Goal: Task Accomplishment & Management: Use online tool/utility

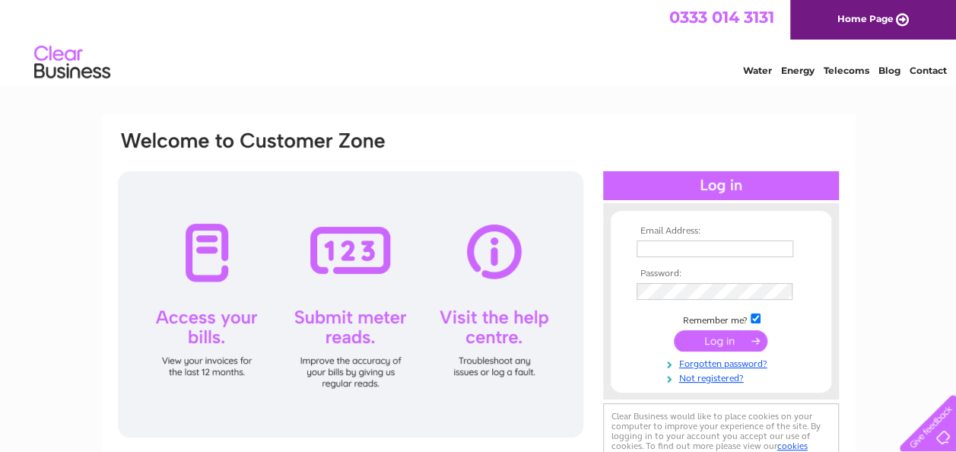
type input "wellmeadowbc@gmail.com"
click at [716, 338] on input "submit" at bounding box center [721, 340] width 94 height 21
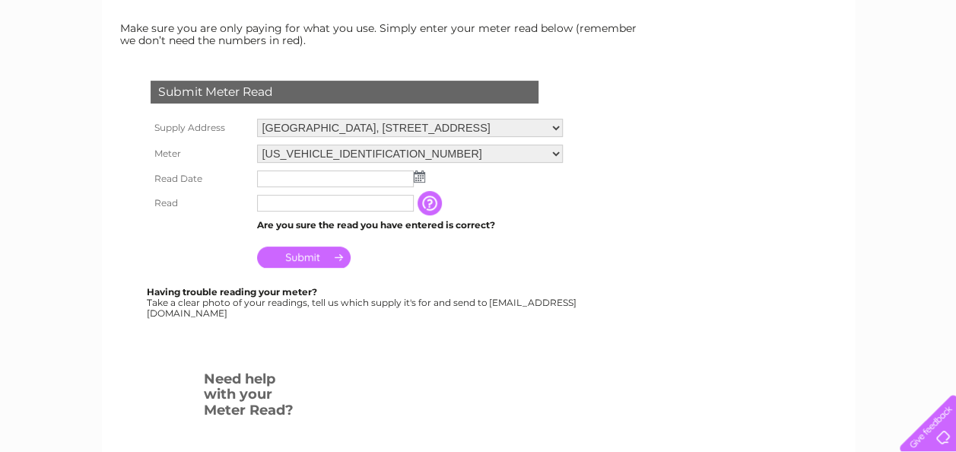
scroll to position [228, 0]
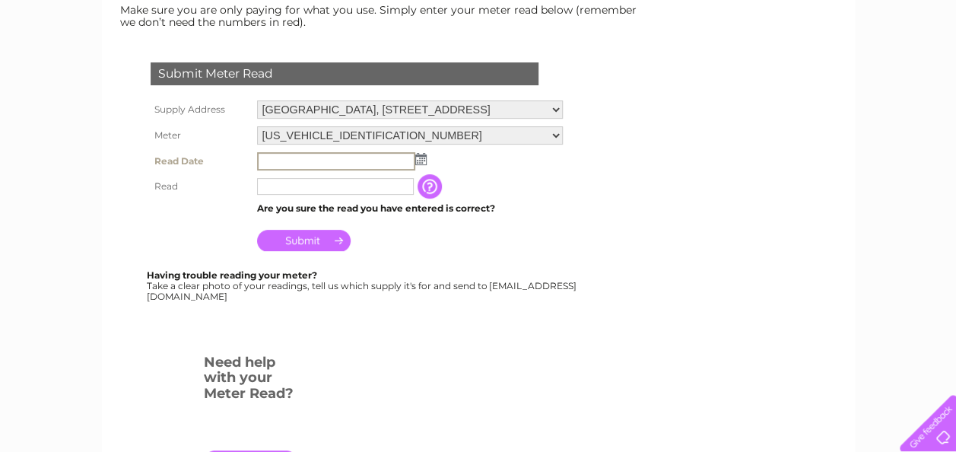
click at [365, 158] on input "text" at bounding box center [336, 161] width 158 height 18
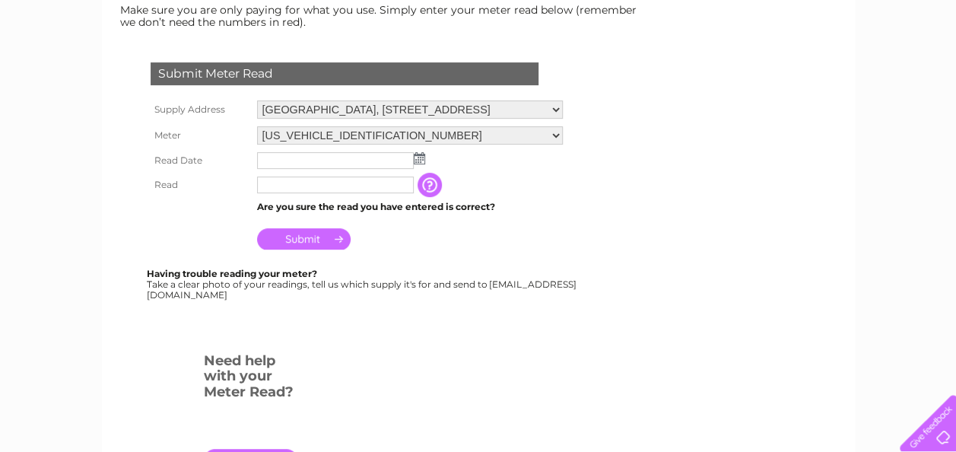
click at [418, 157] on img at bounding box center [419, 158] width 11 height 12
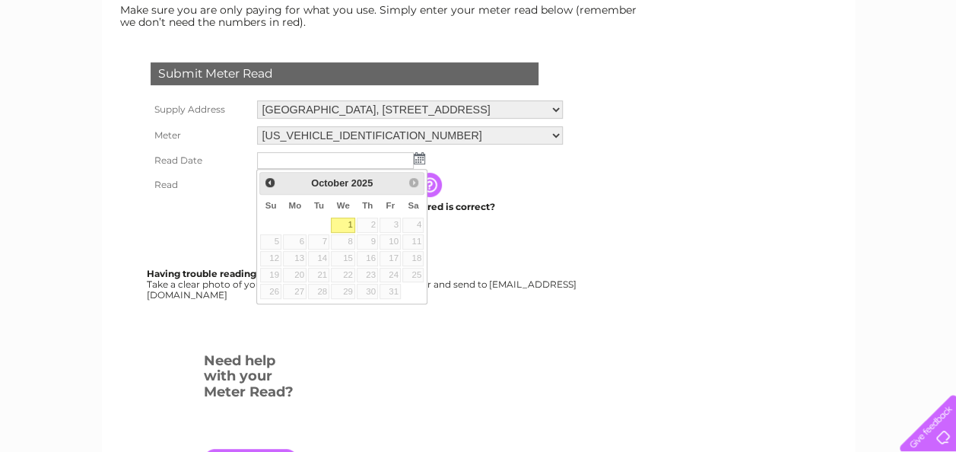
click at [347, 221] on link "1" at bounding box center [343, 224] width 24 height 15
type input "2025/10/01"
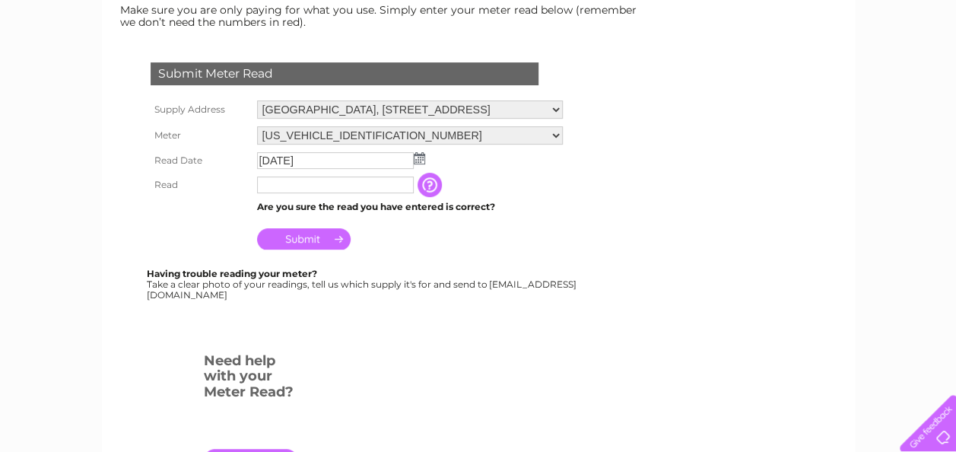
click at [295, 185] on input "text" at bounding box center [335, 184] width 157 height 17
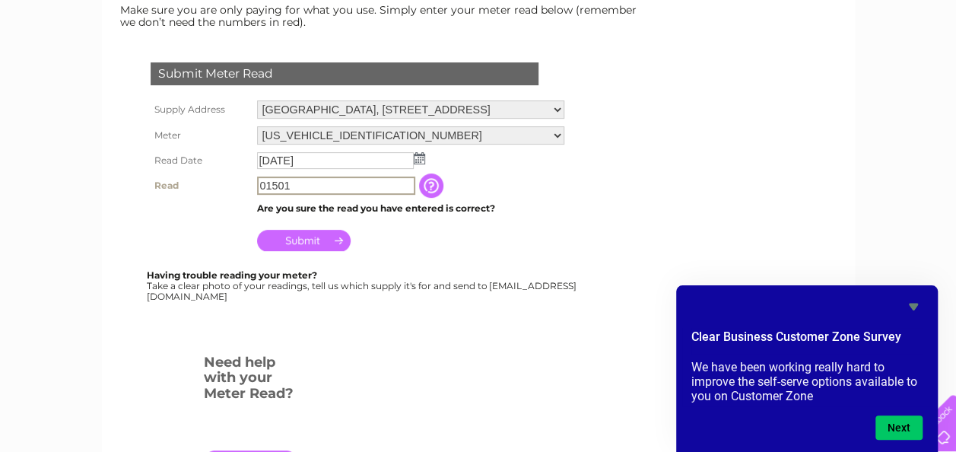
type input "01501"
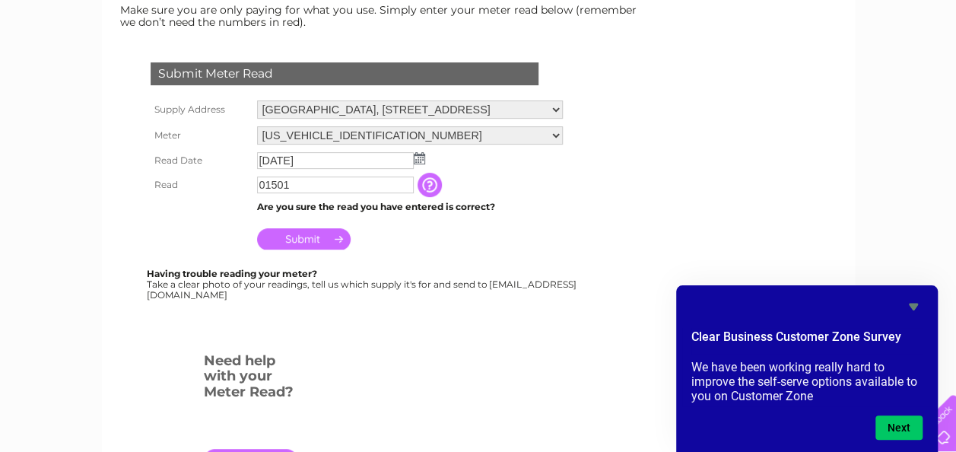
click at [309, 235] on input "Submit" at bounding box center [304, 238] width 94 height 21
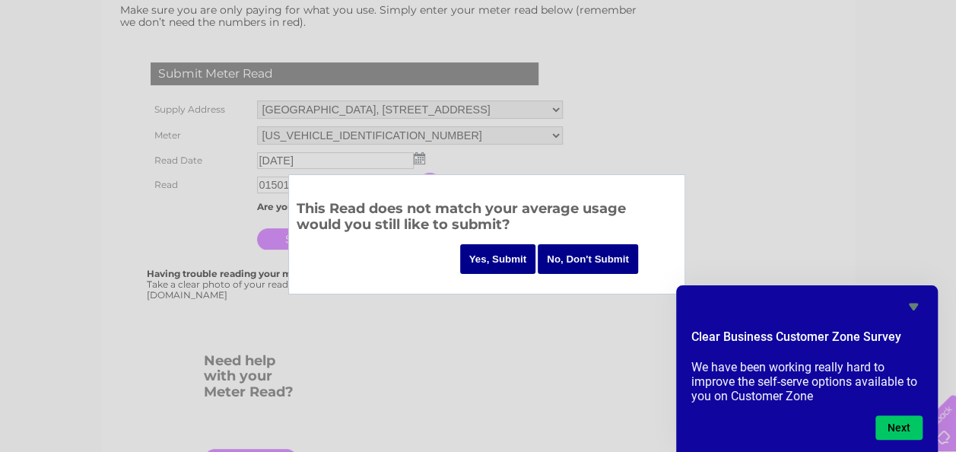
click at [620, 157] on div at bounding box center [478, 226] width 956 height 452
click at [633, 135] on div at bounding box center [478, 226] width 956 height 452
click at [558, 310] on div at bounding box center [478, 226] width 956 height 452
click at [566, 254] on input "No, Don't Submit" at bounding box center [588, 259] width 100 height 30
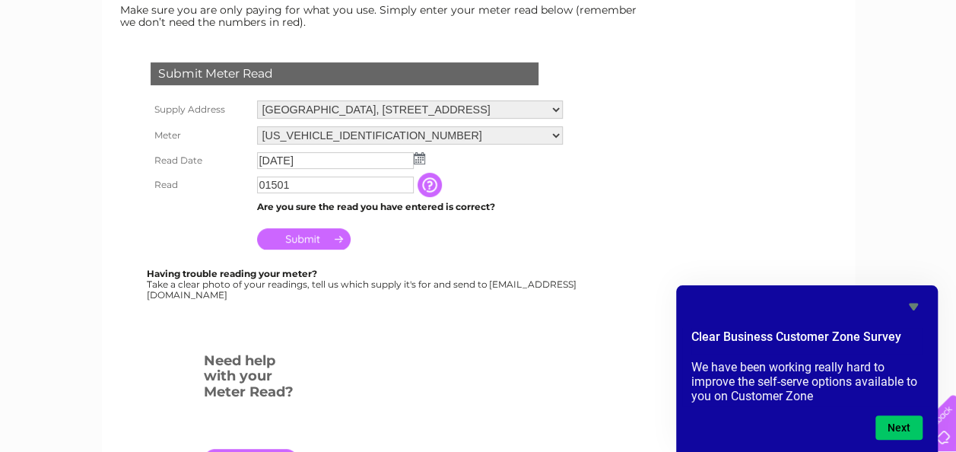
click at [312, 237] on input "Submit" at bounding box center [304, 238] width 94 height 21
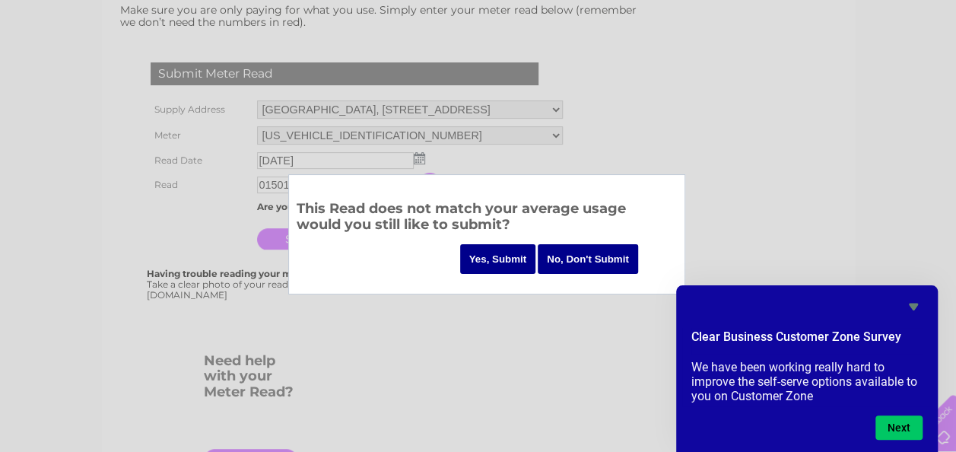
click at [505, 259] on input "Yes, Submit" at bounding box center [498, 259] width 76 height 30
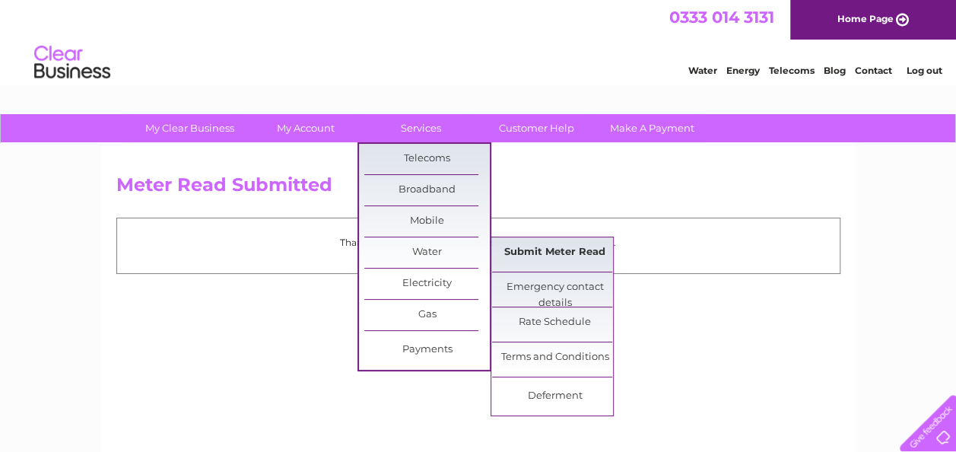
click at [535, 246] on link "Submit Meter Read" at bounding box center [554, 252] width 125 height 30
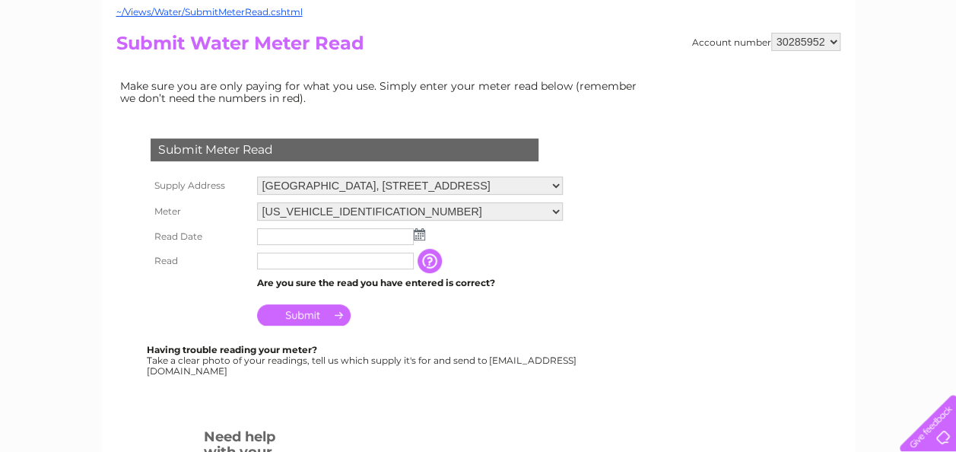
scroll to position [228, 0]
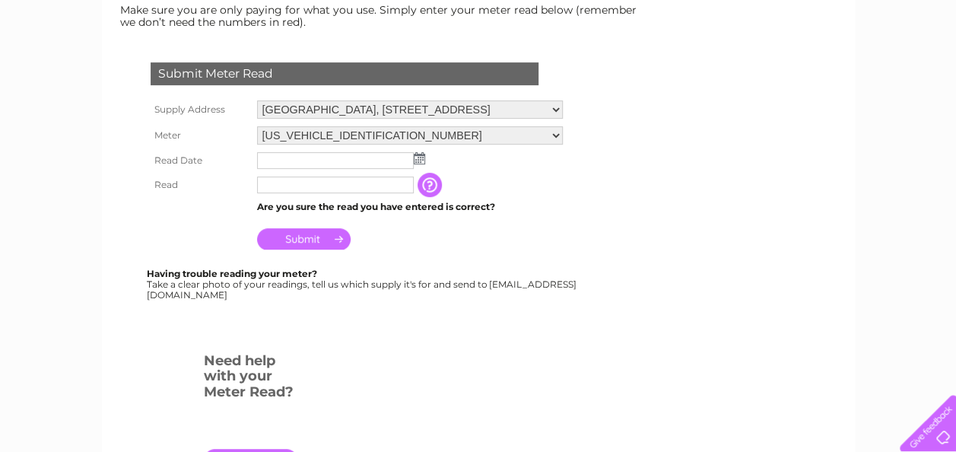
click at [416, 159] on img at bounding box center [419, 158] width 11 height 12
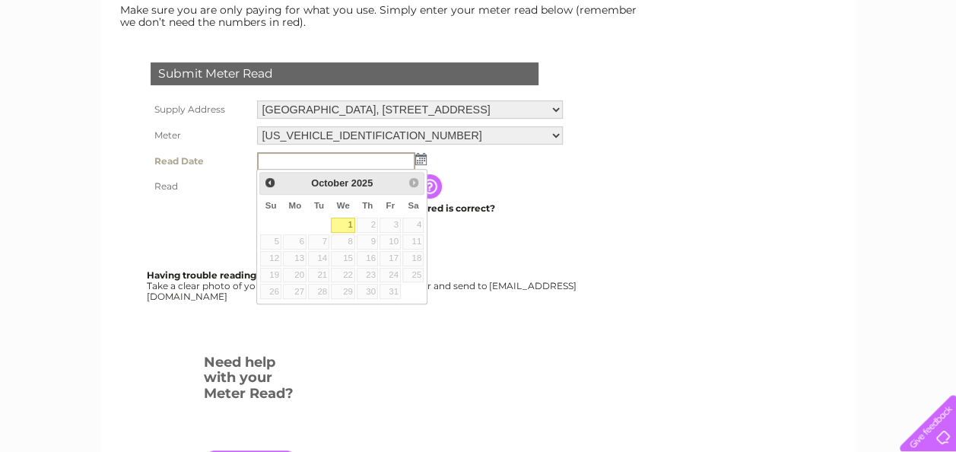
click at [343, 217] on link "1" at bounding box center [343, 224] width 24 height 15
type input "[DATE]"
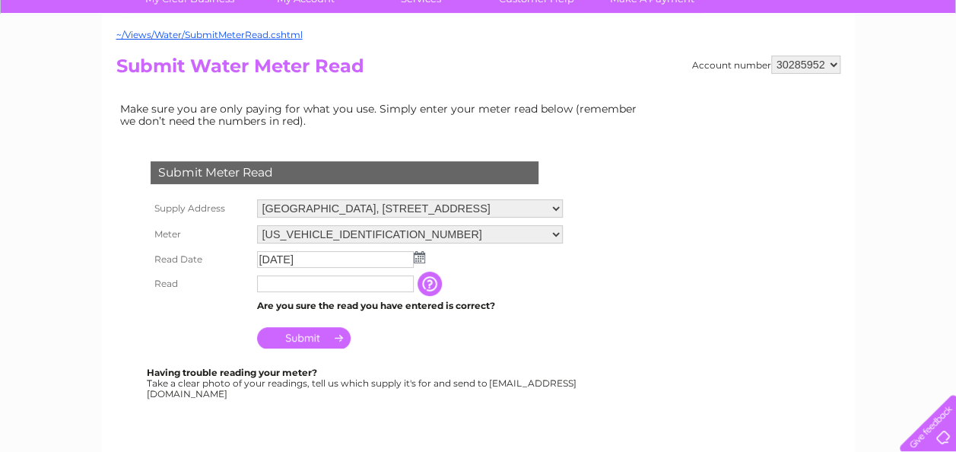
scroll to position [76, 0]
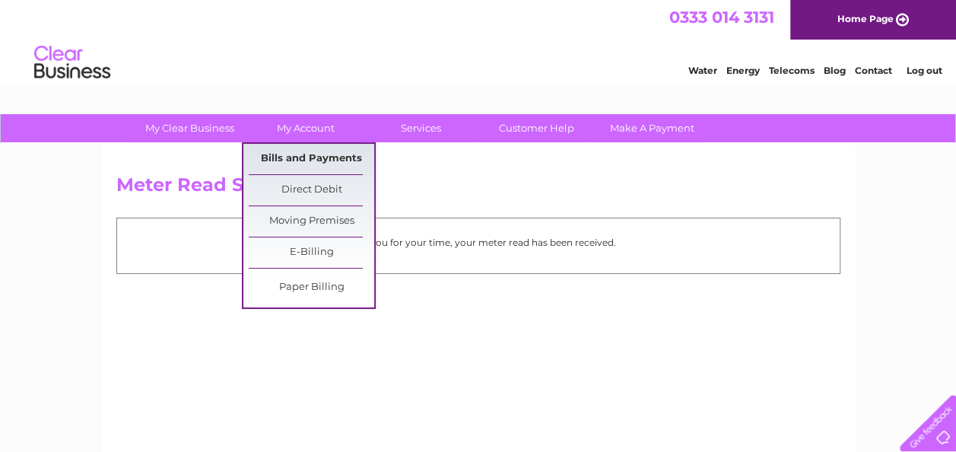
click at [303, 152] on link "Bills and Payments" at bounding box center [311, 159] width 125 height 30
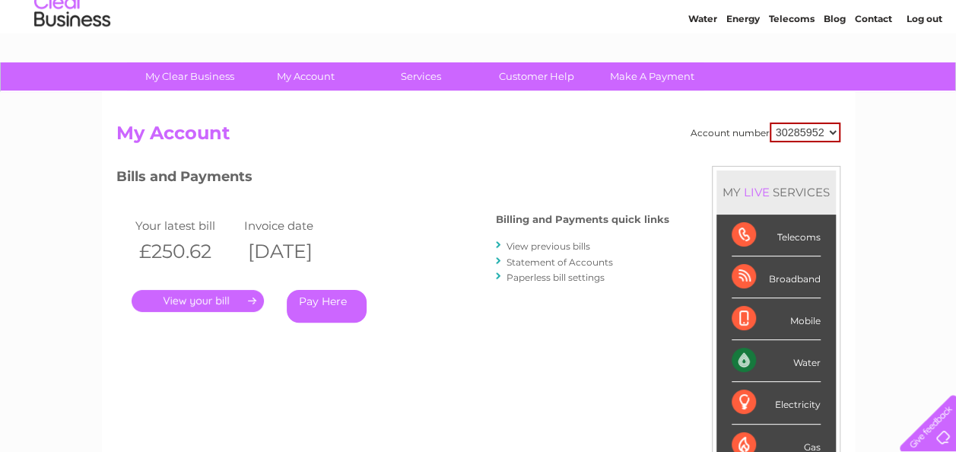
scroll to position [76, 0]
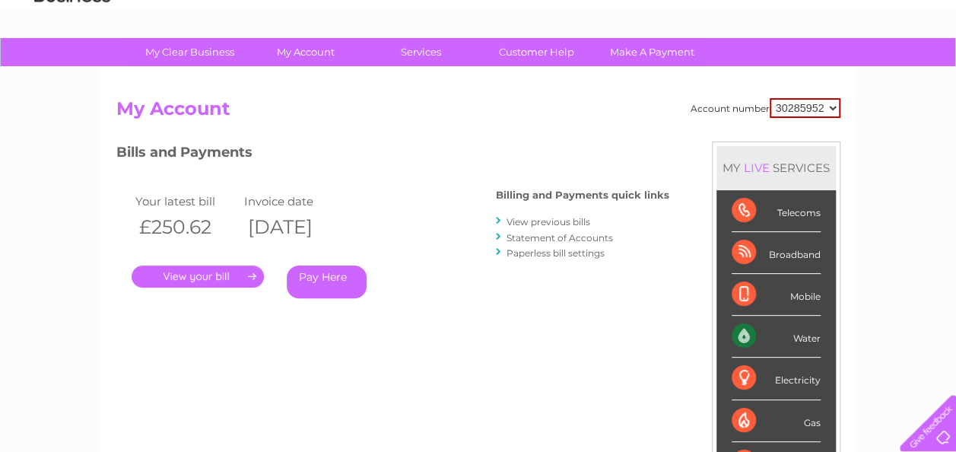
click at [548, 221] on link "View previous bills" at bounding box center [548, 221] width 84 height 11
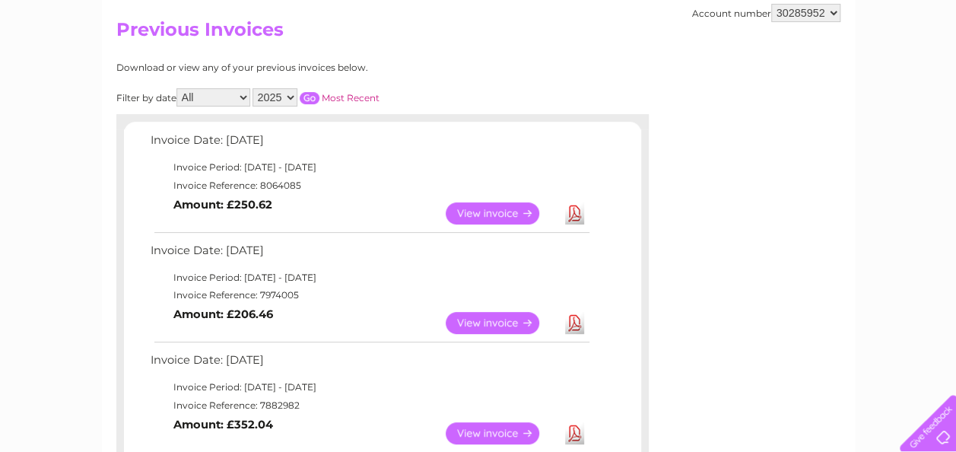
scroll to position [152, 0]
